Goal: Navigation & Orientation: Find specific page/section

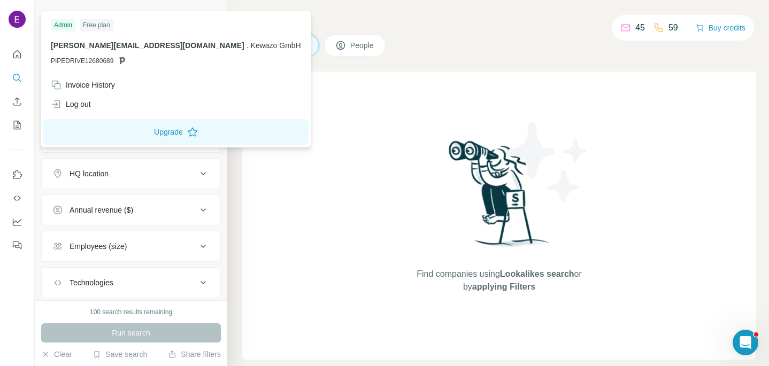
click at [7, 21] on div at bounding box center [18, 20] width 31 height 35
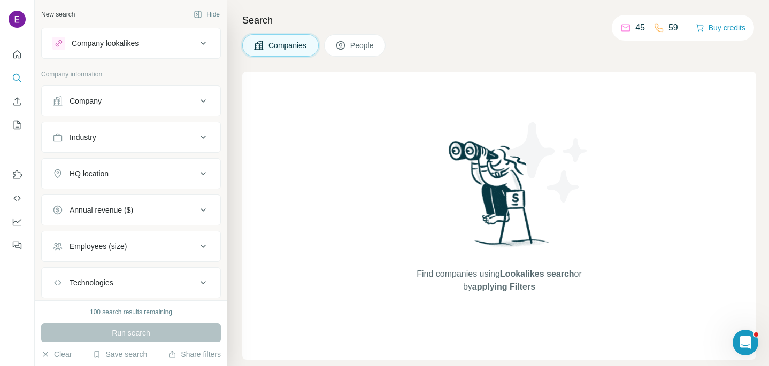
click at [11, 24] on img at bounding box center [17, 19] width 17 height 17
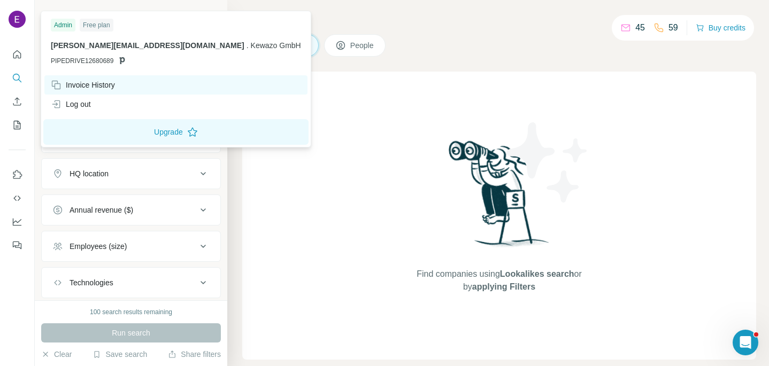
click at [96, 87] on div "Invoice History" at bounding box center [83, 85] width 64 height 11
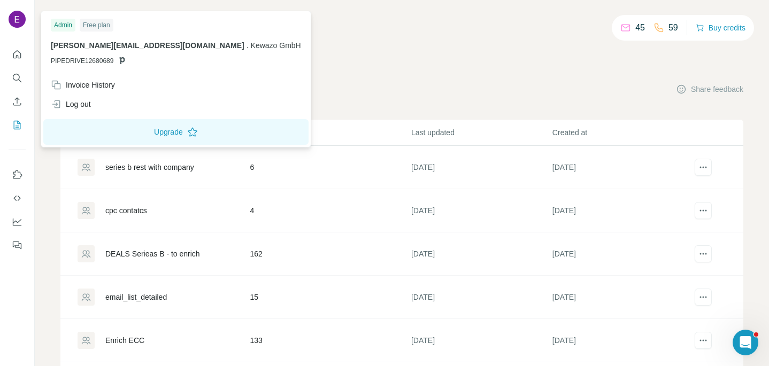
click at [18, 21] on img at bounding box center [17, 19] width 17 height 17
click at [95, 105] on div "Log out" at bounding box center [175, 104] width 263 height 19
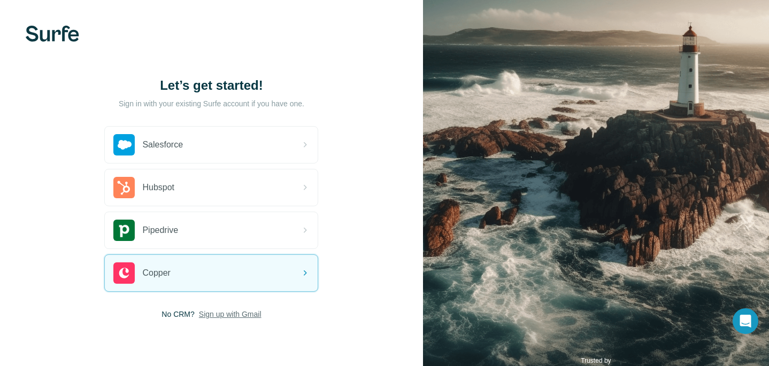
click at [208, 315] on span "Sign up with Gmail" at bounding box center [230, 314] width 63 height 11
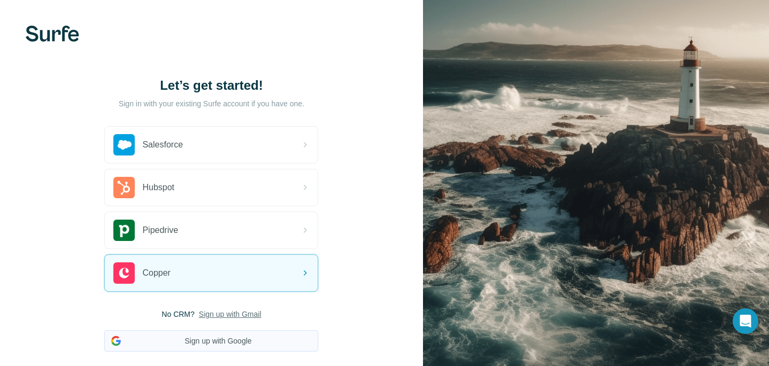
click at [215, 344] on button "Sign up with Google" at bounding box center [211, 340] width 214 height 21
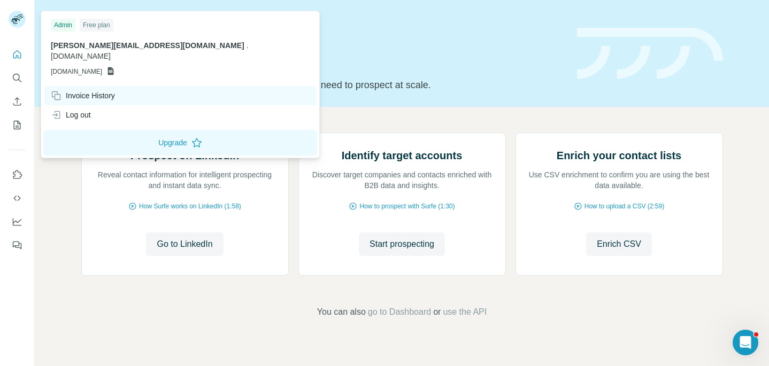
click at [109, 90] on div "Invoice History" at bounding box center [83, 95] width 64 height 11
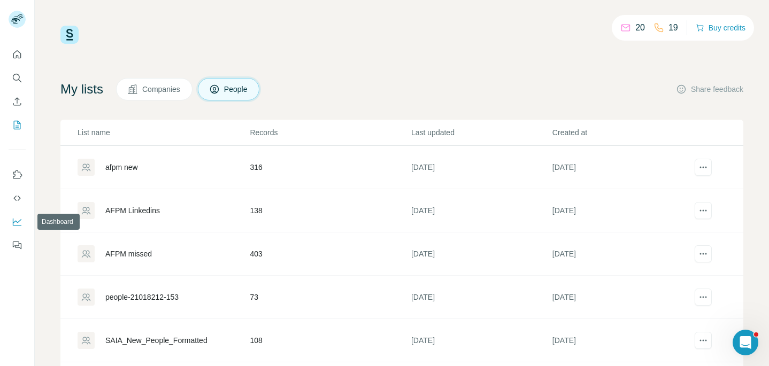
click at [16, 221] on icon "Dashboard" at bounding box center [17, 221] width 9 height 4
